Goal: Use online tool/utility

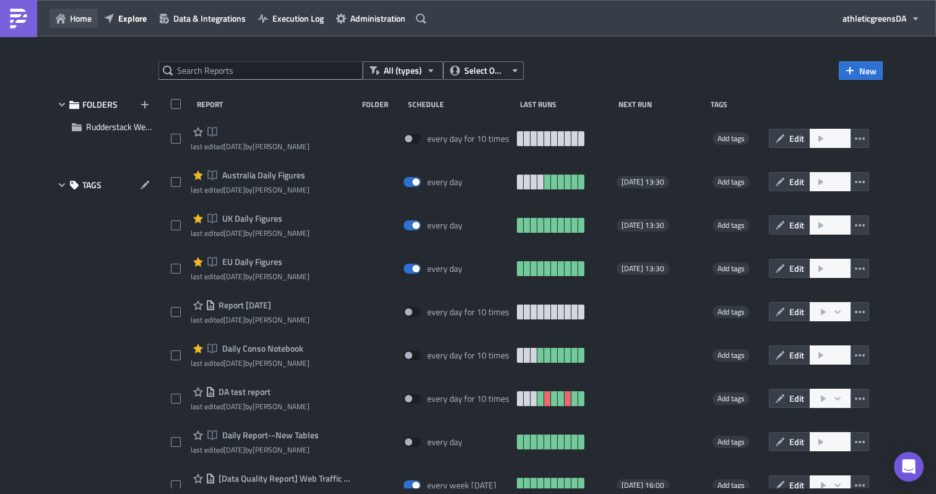
click at [84, 14] on span "Home" at bounding box center [81, 18] width 22 height 13
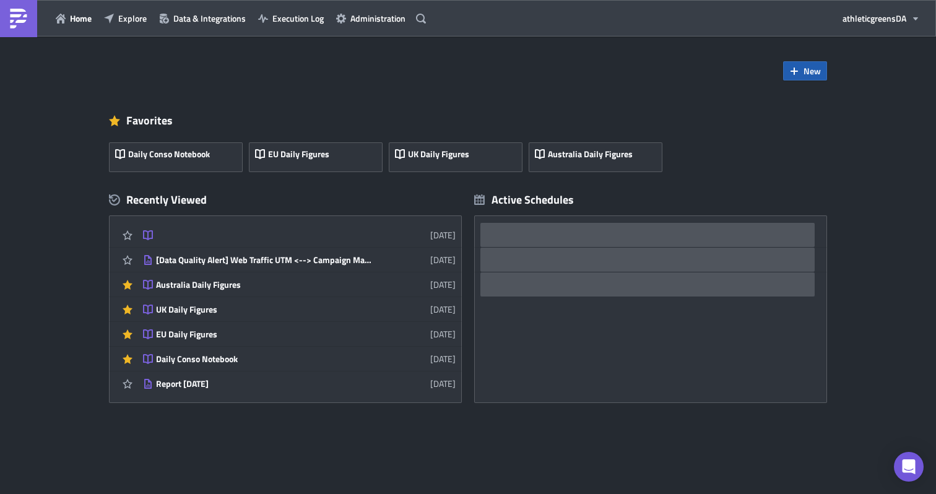
click at [797, 71] on icon "button" at bounding box center [793, 70] width 7 height 7
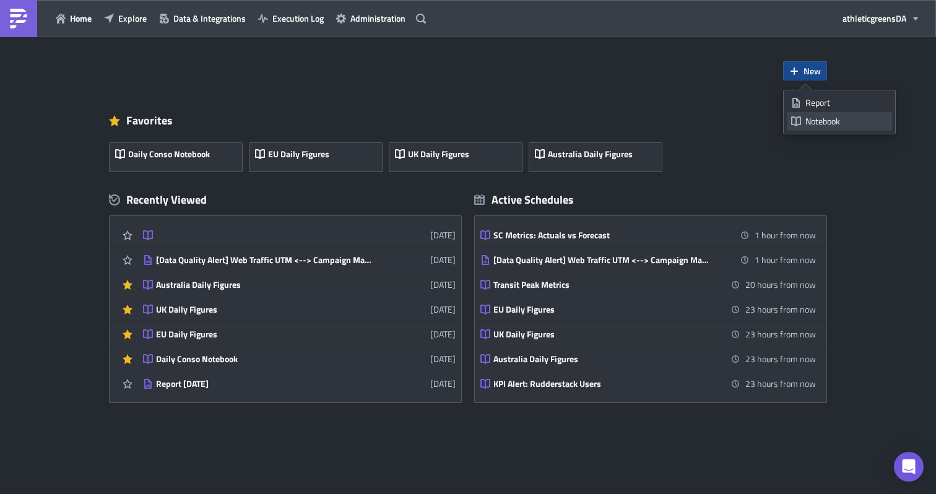
click at [807, 121] on div "Notebook" at bounding box center [846, 121] width 82 height 12
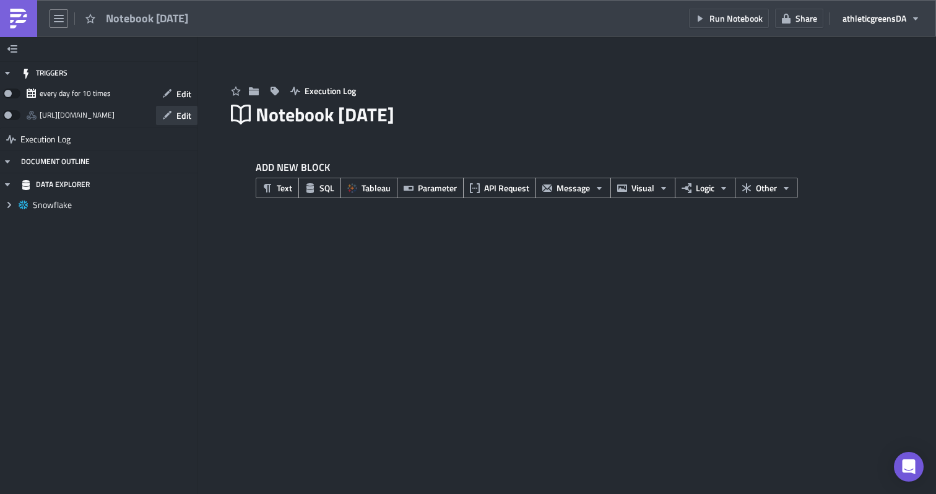
click at [179, 109] on span "Edit" at bounding box center [183, 115] width 15 height 13
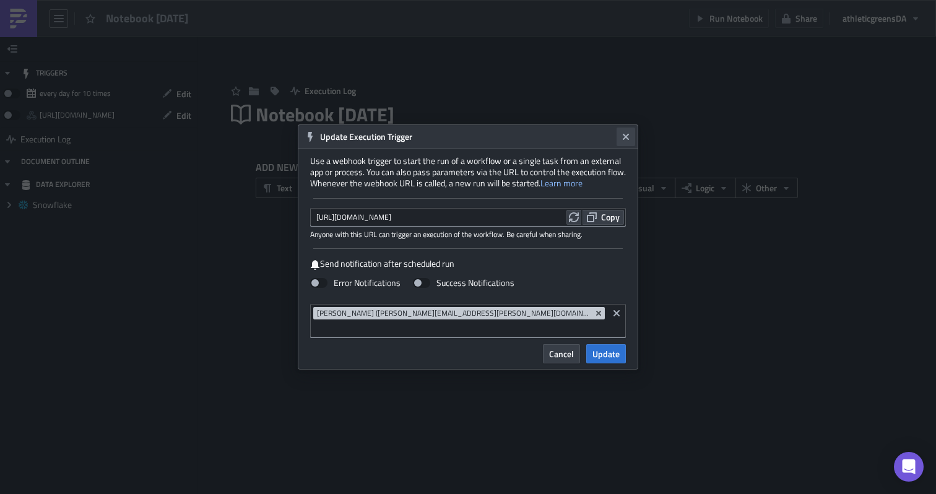
click at [624, 142] on icon "Close" at bounding box center [626, 137] width 10 height 10
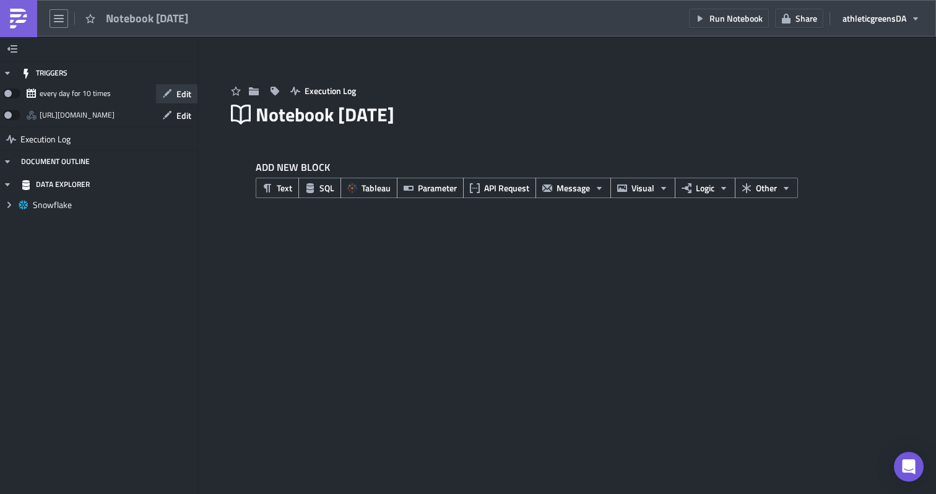
click at [175, 86] on button "Edit" at bounding box center [176, 93] width 41 height 19
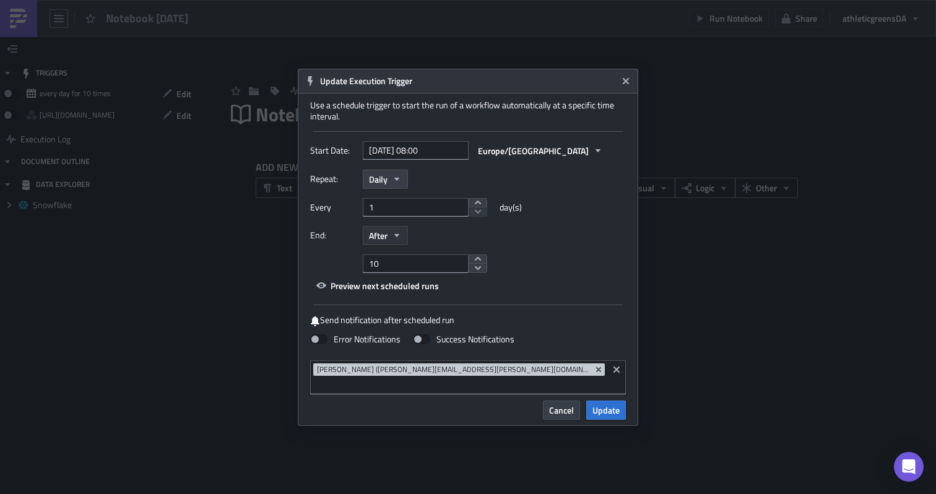
click at [398, 245] on button "After" at bounding box center [385, 235] width 45 height 19
click at [445, 245] on div "End: After Never After On date" at bounding box center [468, 235] width 316 height 19
click at [398, 240] on icon "button" at bounding box center [397, 235] width 10 height 10
click at [452, 245] on div "End: After Never After On date" at bounding box center [468, 235] width 316 height 19
click at [384, 242] on span "After" at bounding box center [378, 235] width 19 height 13
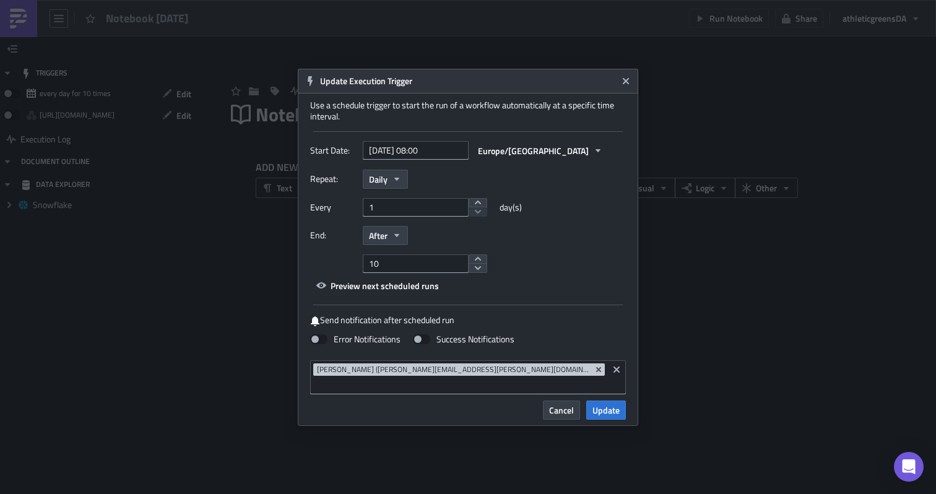
click at [437, 241] on div "End: After Never After On date" at bounding box center [468, 235] width 316 height 19
click at [394, 236] on button "After" at bounding box center [385, 235] width 45 height 19
click at [442, 235] on div "End: After Never After On date" at bounding box center [468, 235] width 316 height 19
click at [630, 83] on icon "Close" at bounding box center [626, 81] width 10 height 10
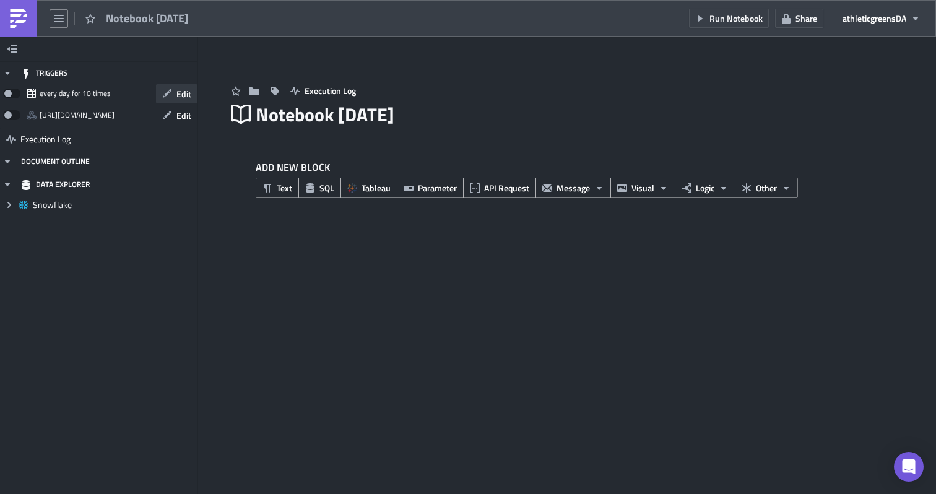
click at [189, 94] on span "Edit" at bounding box center [183, 93] width 15 height 13
click at [182, 116] on span "Edit" at bounding box center [183, 115] width 15 height 13
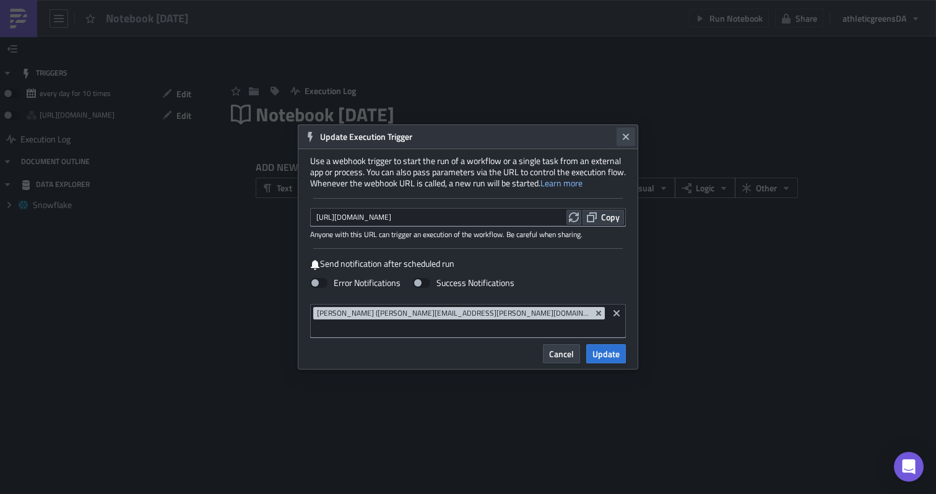
click at [627, 140] on icon "Close" at bounding box center [626, 137] width 6 height 6
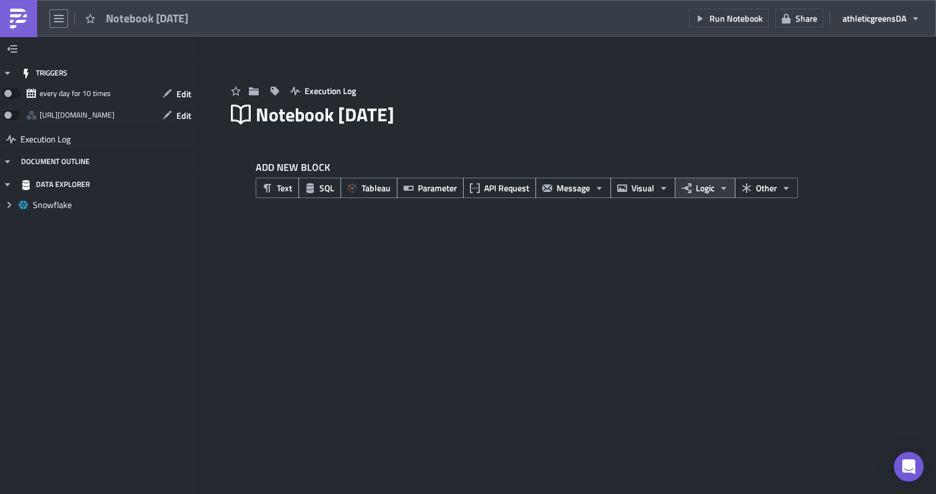
click at [696, 194] on span "Logic" at bounding box center [705, 187] width 19 height 13
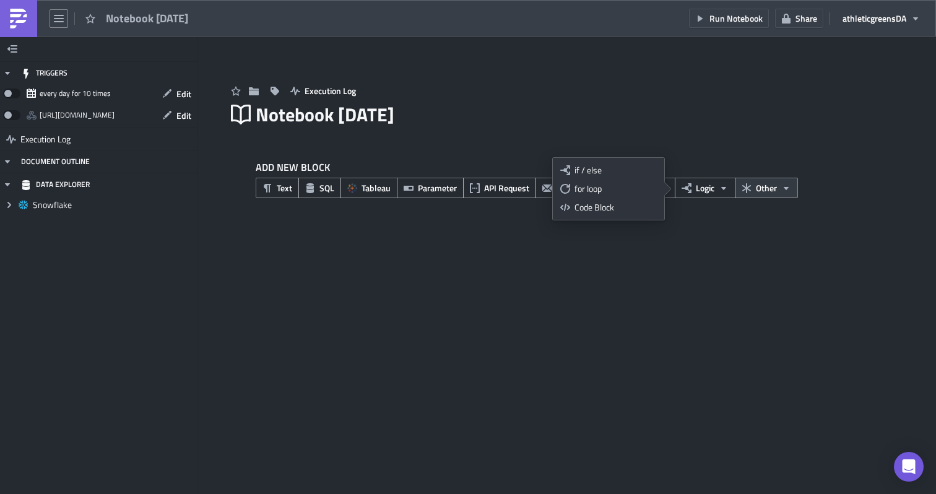
click at [777, 192] on button "Other" at bounding box center [766, 188] width 63 height 20
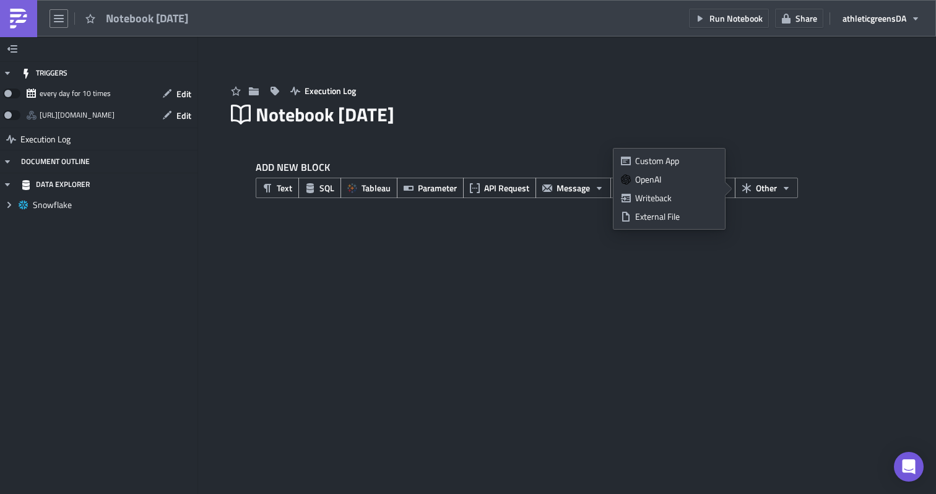
click at [816, 160] on label "ADD NEW BLOCK" at bounding box center [582, 167] width 652 height 15
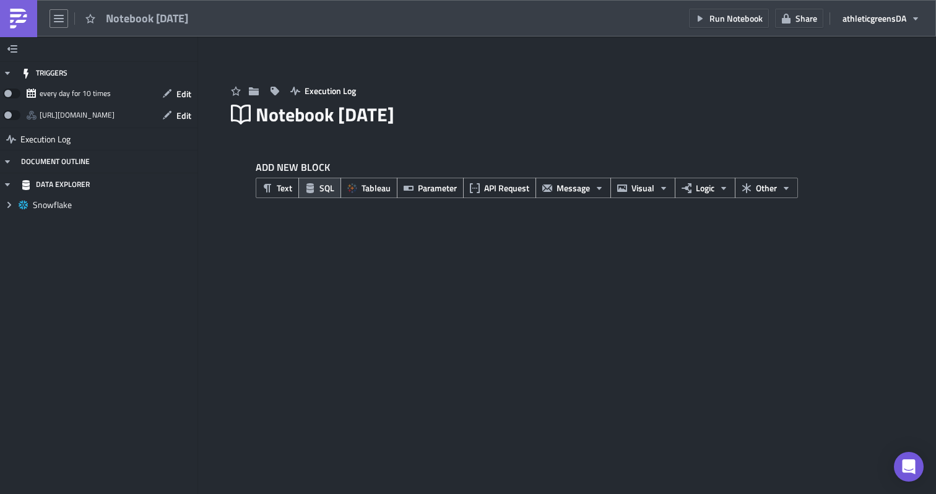
click at [326, 192] on span "SQL" at bounding box center [326, 187] width 15 height 13
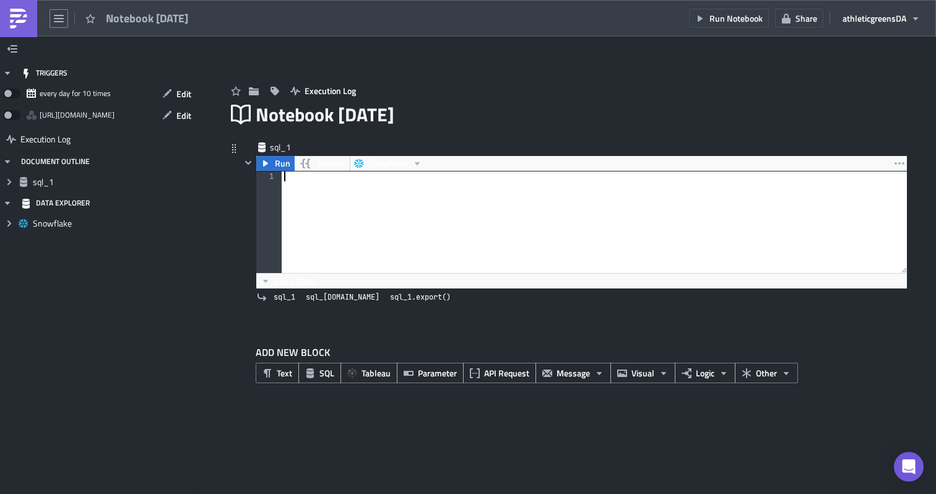
click at [341, 196] on div at bounding box center [595, 231] width 626 height 121
click at [332, 185] on div at bounding box center [595, 231] width 626 height 121
